Goal: Task Accomplishment & Management: Manage account settings

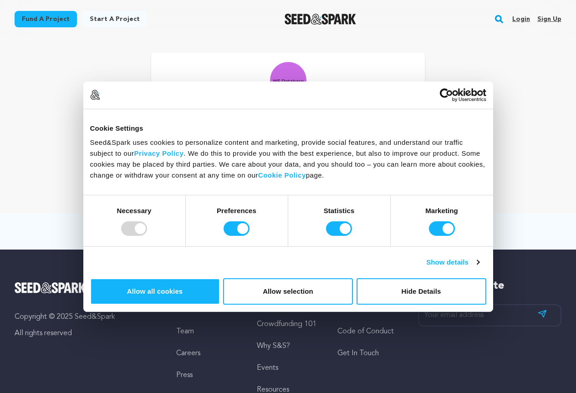
click at [547, 18] on link "Sign up" at bounding box center [549, 19] width 24 height 15
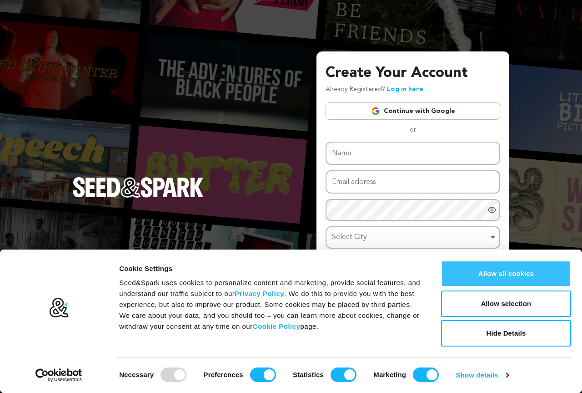
click at [511, 276] on button "Allow all cookies" at bounding box center [506, 273] width 130 height 26
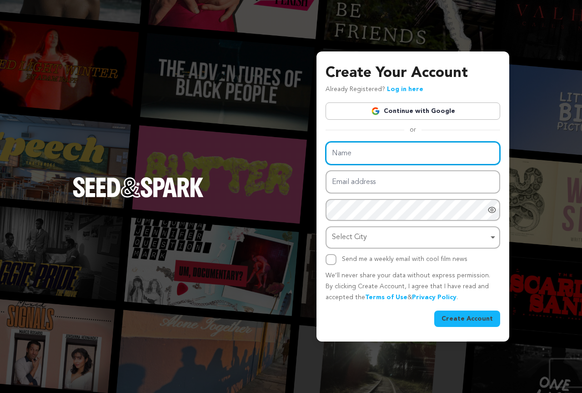
click at [355, 157] on input "Name" at bounding box center [413, 153] width 175 height 23
click at [357, 152] on input "Name" at bounding box center [413, 153] width 175 height 23
paste input "Accurate Cleaned Numbers"
type input "Accurate Cleaned Numbers"
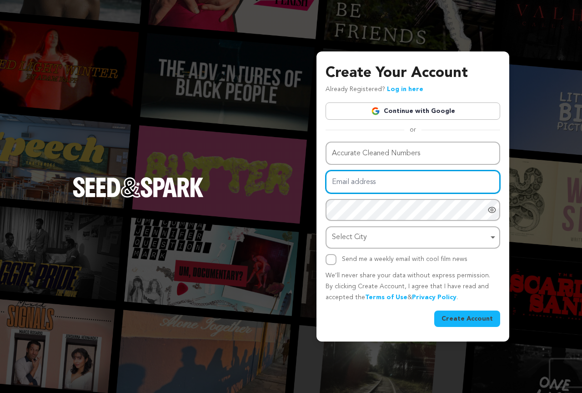
click at [359, 178] on input "Email address" at bounding box center [413, 181] width 175 height 23
type input "sophie.naderi.creative@gmail.com"
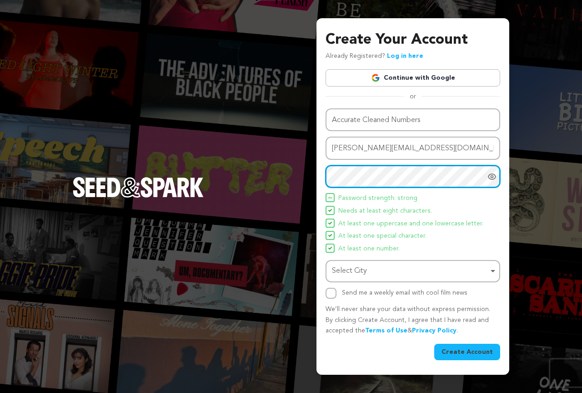
click at [355, 268] on div "Select City Remove item" at bounding box center [410, 270] width 157 height 13
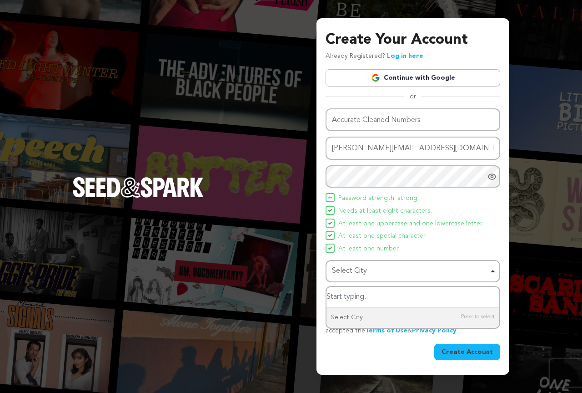
click at [354, 289] on input "Select City" at bounding box center [413, 297] width 173 height 20
click at [353, 294] on input "Select City" at bounding box center [413, 297] width 173 height 20
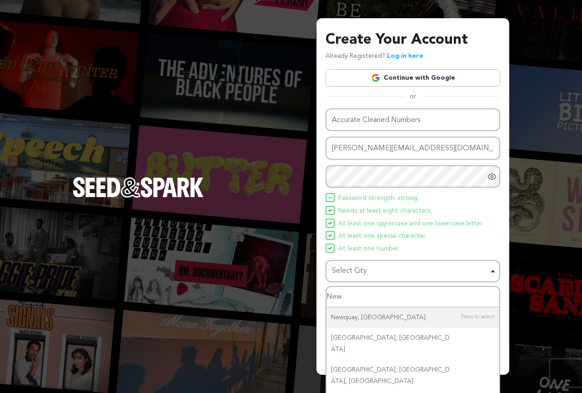
type input "New W"
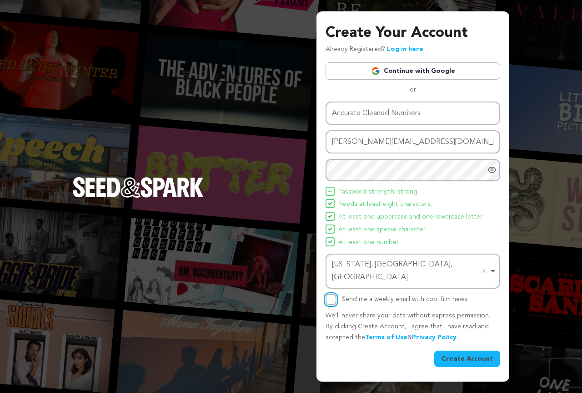
click at [331, 294] on input "Send me a weekly email with cool film news" at bounding box center [331, 299] width 11 height 11
checkbox input "true"
click at [476, 355] on button "Create Account" at bounding box center [468, 358] width 66 height 16
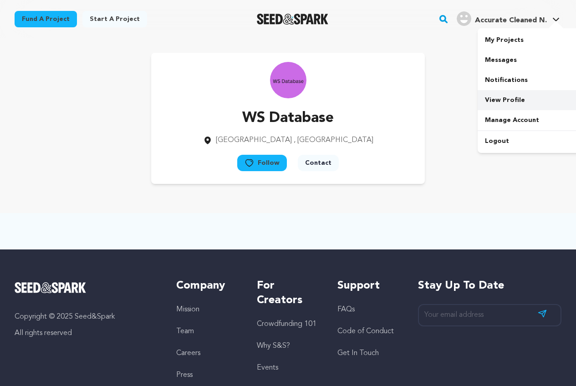
click at [500, 98] on link "View Profile" at bounding box center [528, 100] width 102 height 20
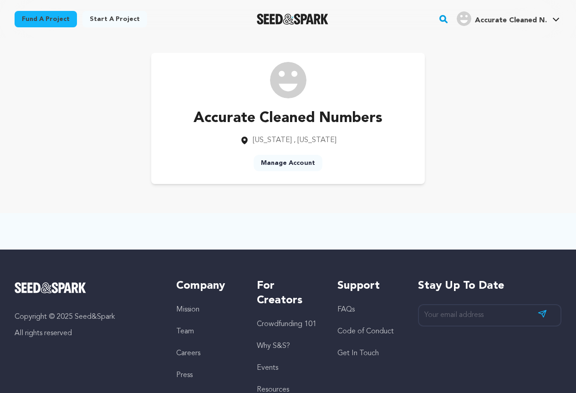
click at [285, 159] on link "Manage Account" at bounding box center [287, 163] width 69 height 16
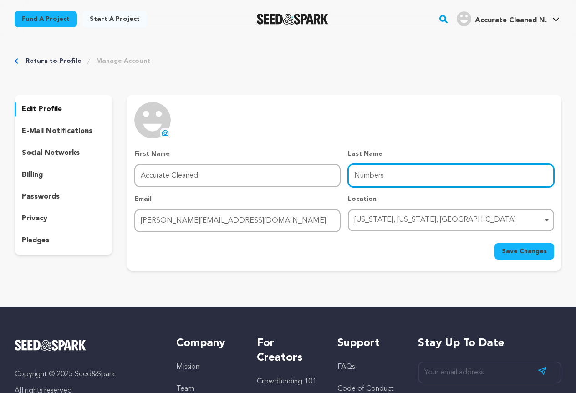
click at [360, 173] on input "Numbers" at bounding box center [451, 175] width 206 height 23
paste input "List From Frist Database"
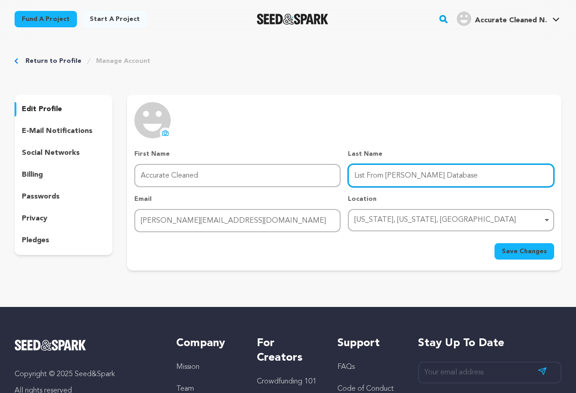
type input "List From Frist Database"
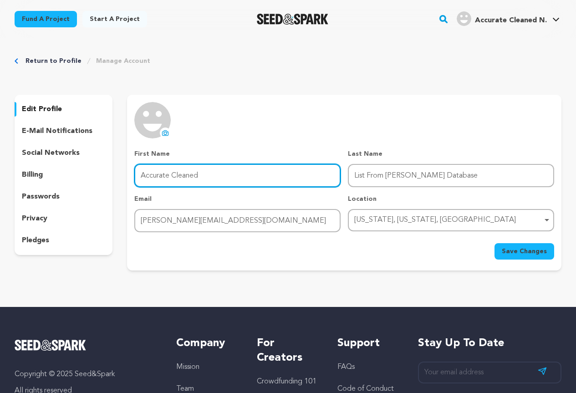
click at [178, 176] on input "Accurate Cleaned" at bounding box center [237, 175] width 206 height 23
paste input "Numbers"
type input "Accurate Cleaned Numbers"
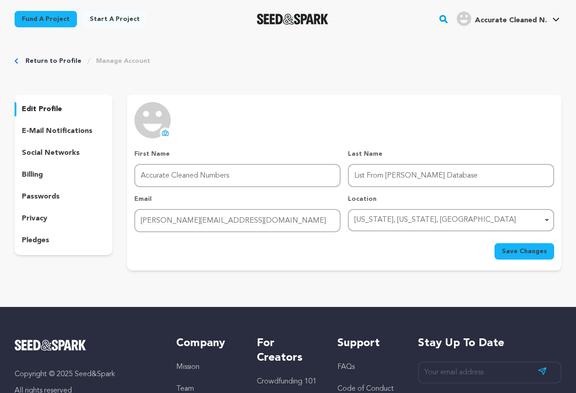
click at [162, 133] on icon at bounding box center [165, 132] width 6 height 5
click at [540, 248] on span "Save Changes" at bounding box center [523, 251] width 45 height 9
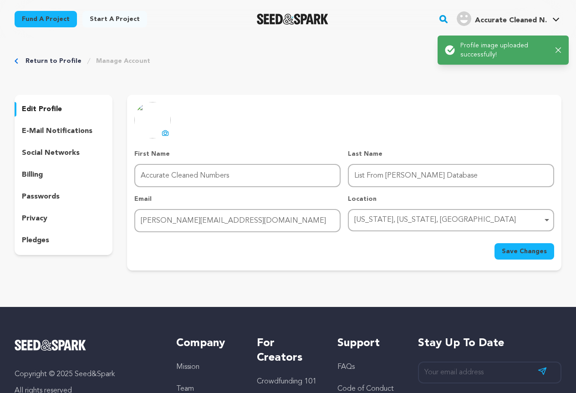
click at [58, 62] on link "Return to Profile" at bounding box center [53, 60] width 56 height 9
